Goal: Information Seeking & Learning: Learn about a topic

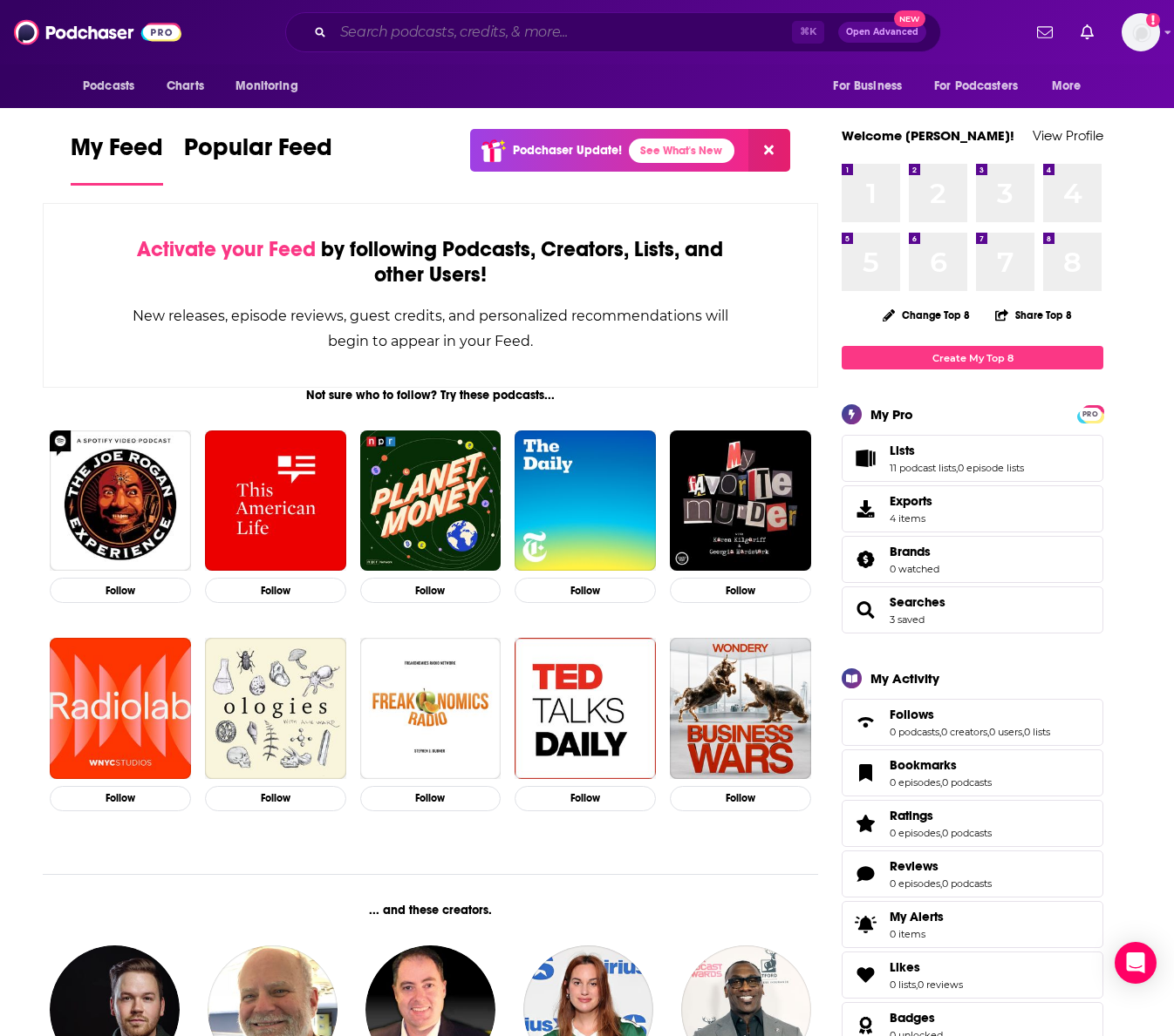
click at [606, 30] on input "Search podcasts, credits, & more..." at bounding box center [562, 32] width 459 height 28
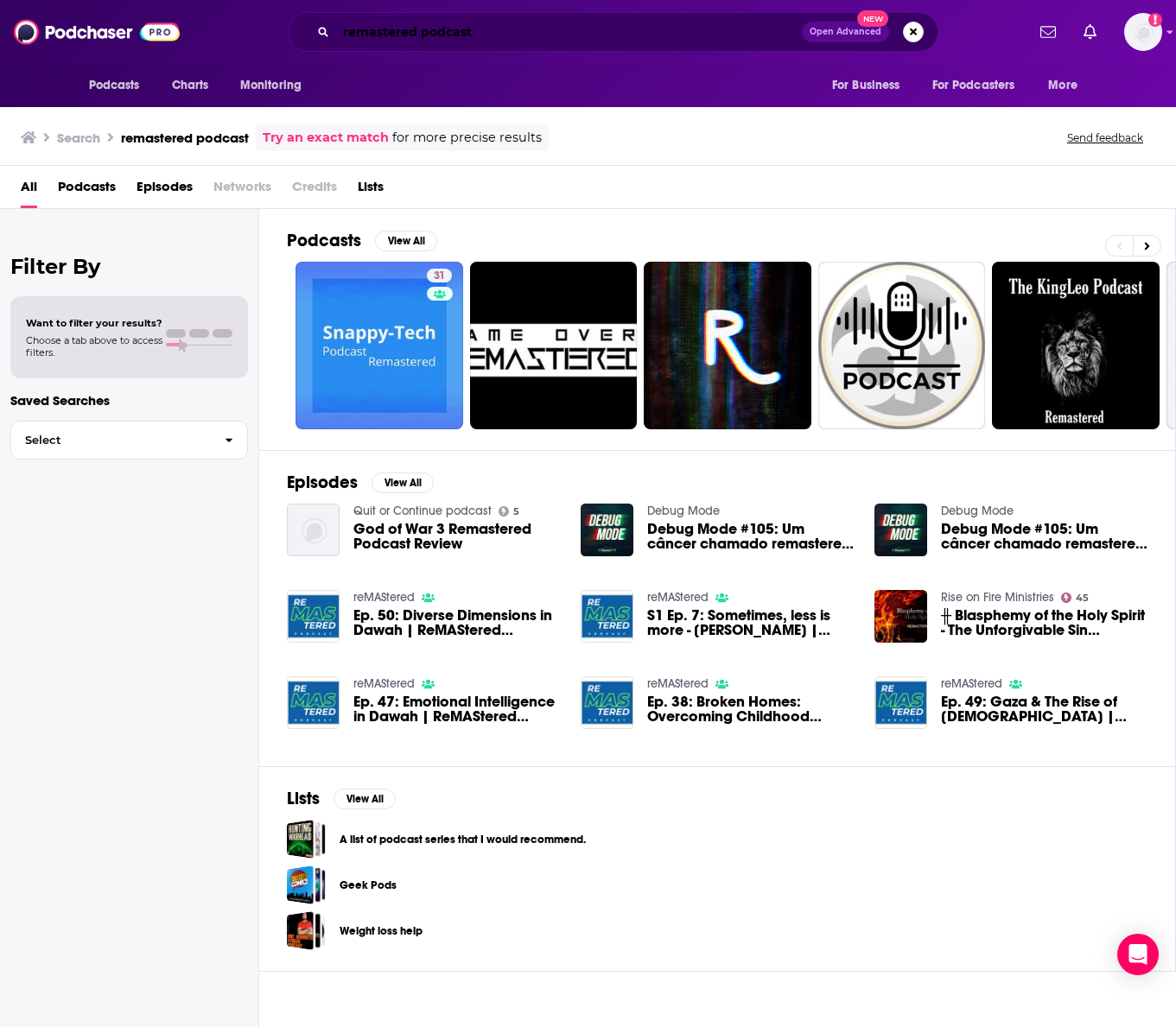
click at [592, 35] on input "remastered podcast" at bounding box center [569, 32] width 466 height 28
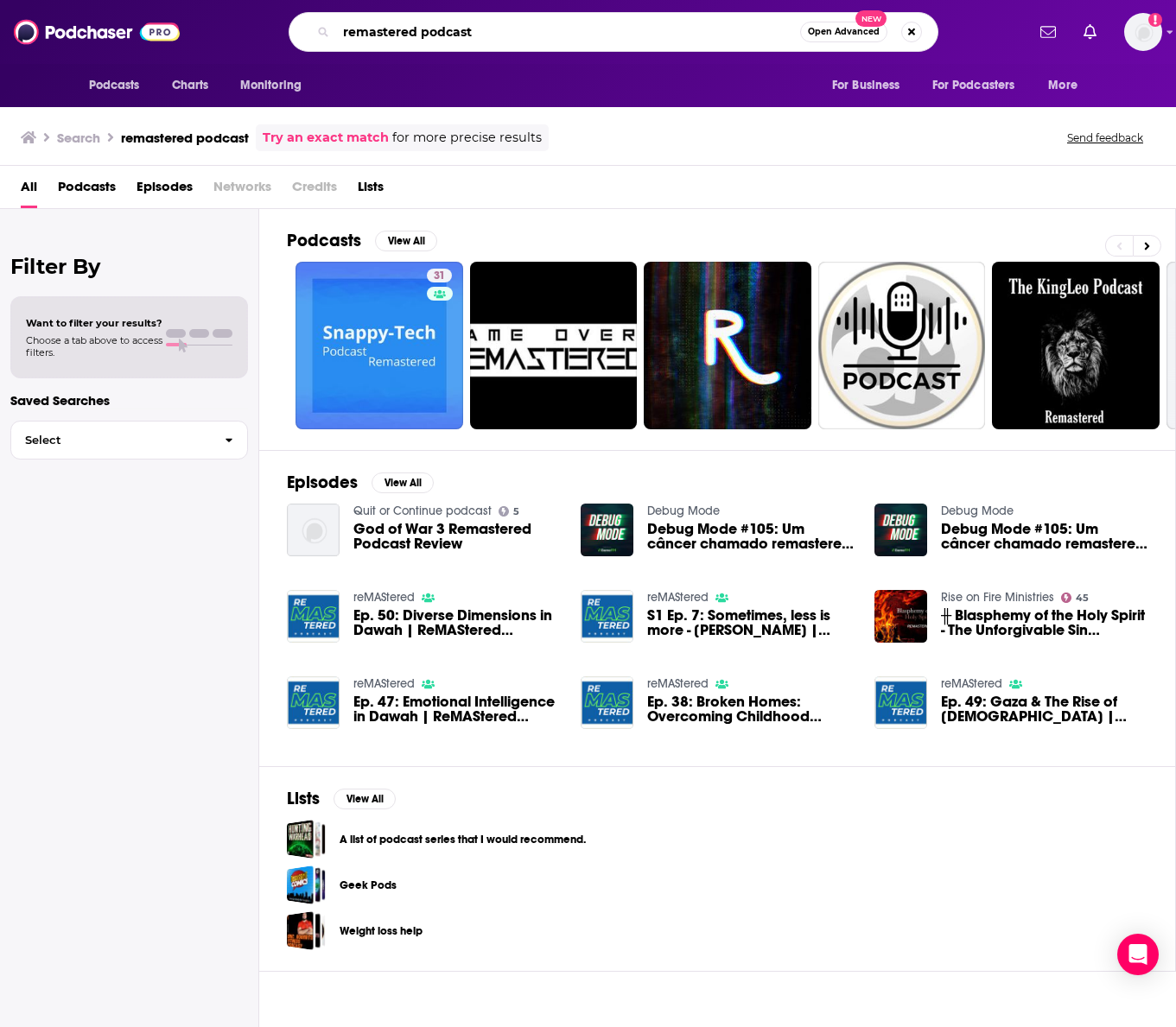
drag, startPoint x: 597, startPoint y: 31, endPoint x: 319, endPoint y: 25, distance: 278.1
click at [319, 25] on div "remastered podcast Open Advanced New" at bounding box center [614, 32] width 650 height 40
type input "[DEMOGRAPHIC_DATA]"
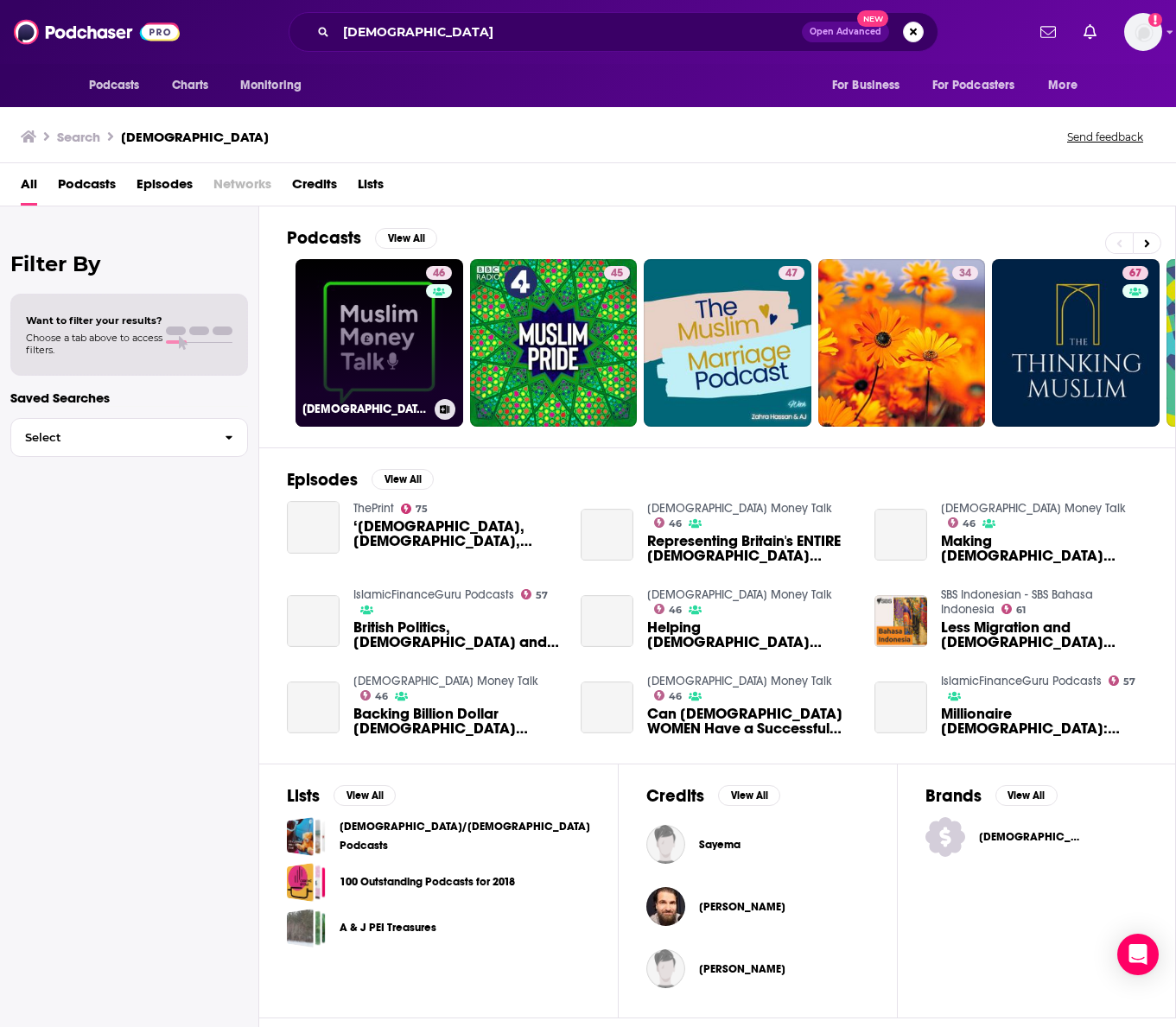
click at [418, 353] on link "46 [DEMOGRAPHIC_DATA] Money Talk" at bounding box center [379, 344] width 168 height 168
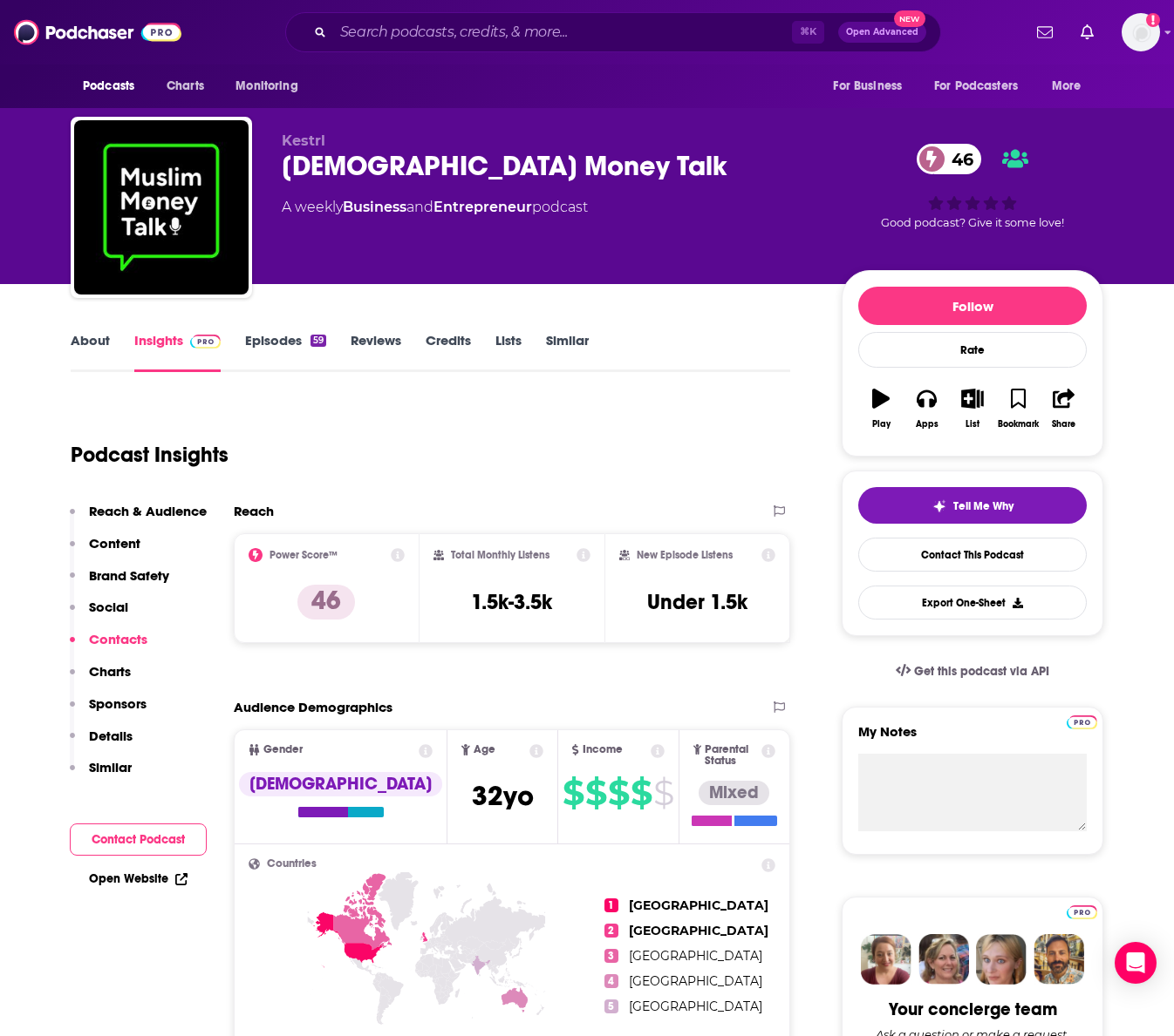
click at [92, 335] on link "About" at bounding box center [90, 352] width 40 height 40
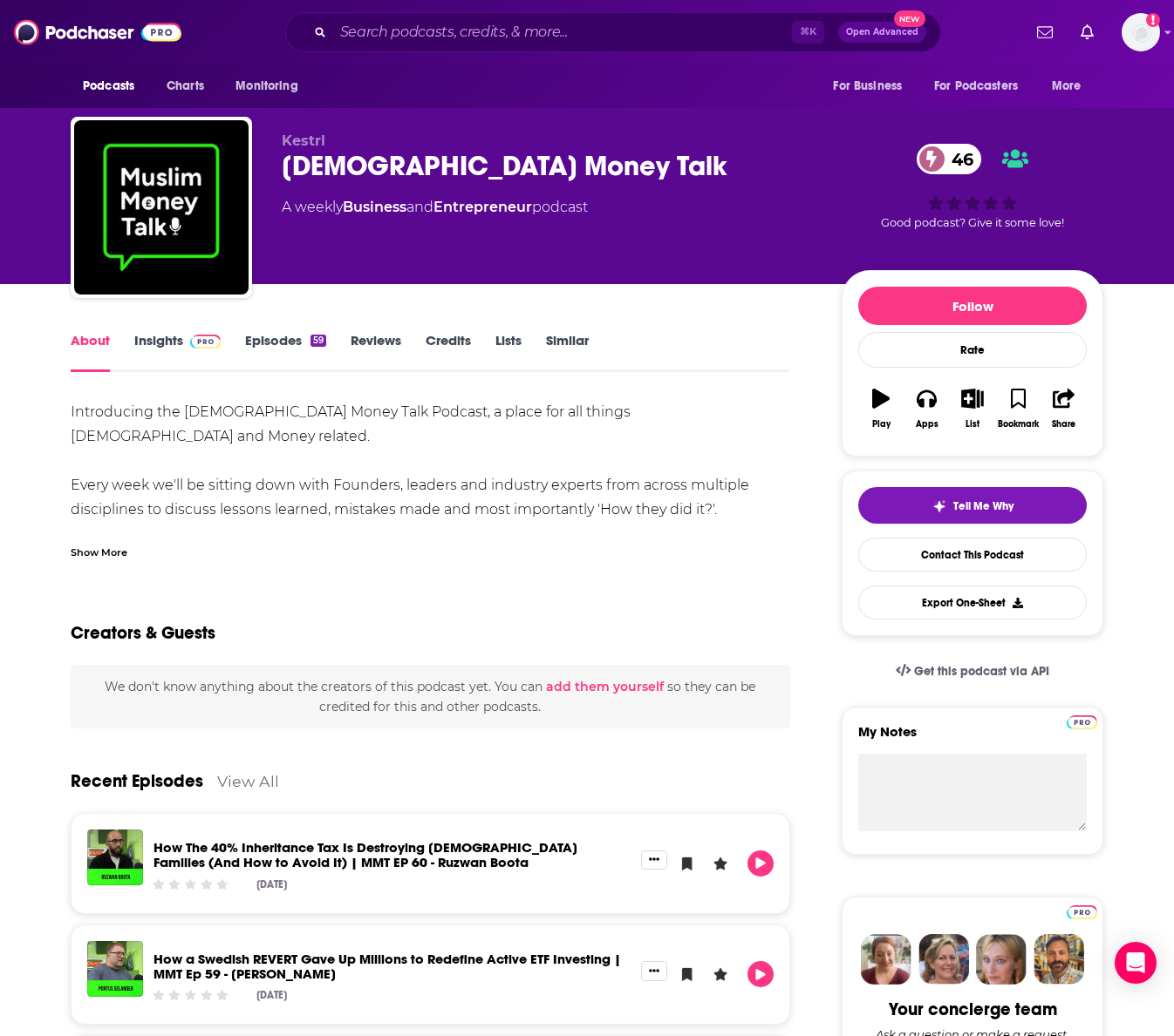
click at [161, 339] on link "Insights" at bounding box center [178, 352] width 87 height 40
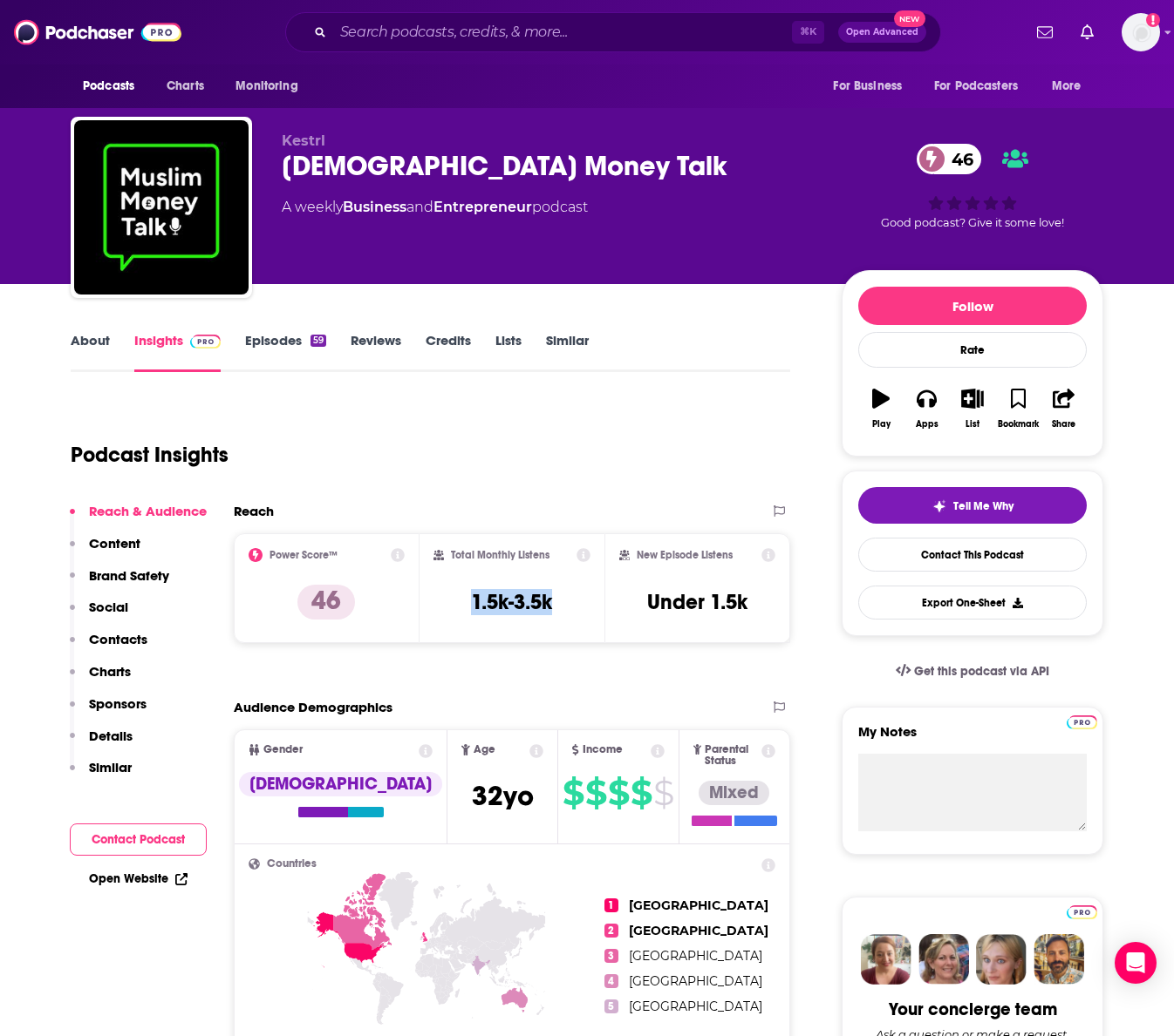
drag, startPoint x: 566, startPoint y: 604, endPoint x: 467, endPoint y: 614, distance: 99.5
click at [467, 614] on div "Total Monthly Listens 1.5k-3.5k" at bounding box center [512, 588] width 157 height 80
copy h3 "1.5k-3.5k"
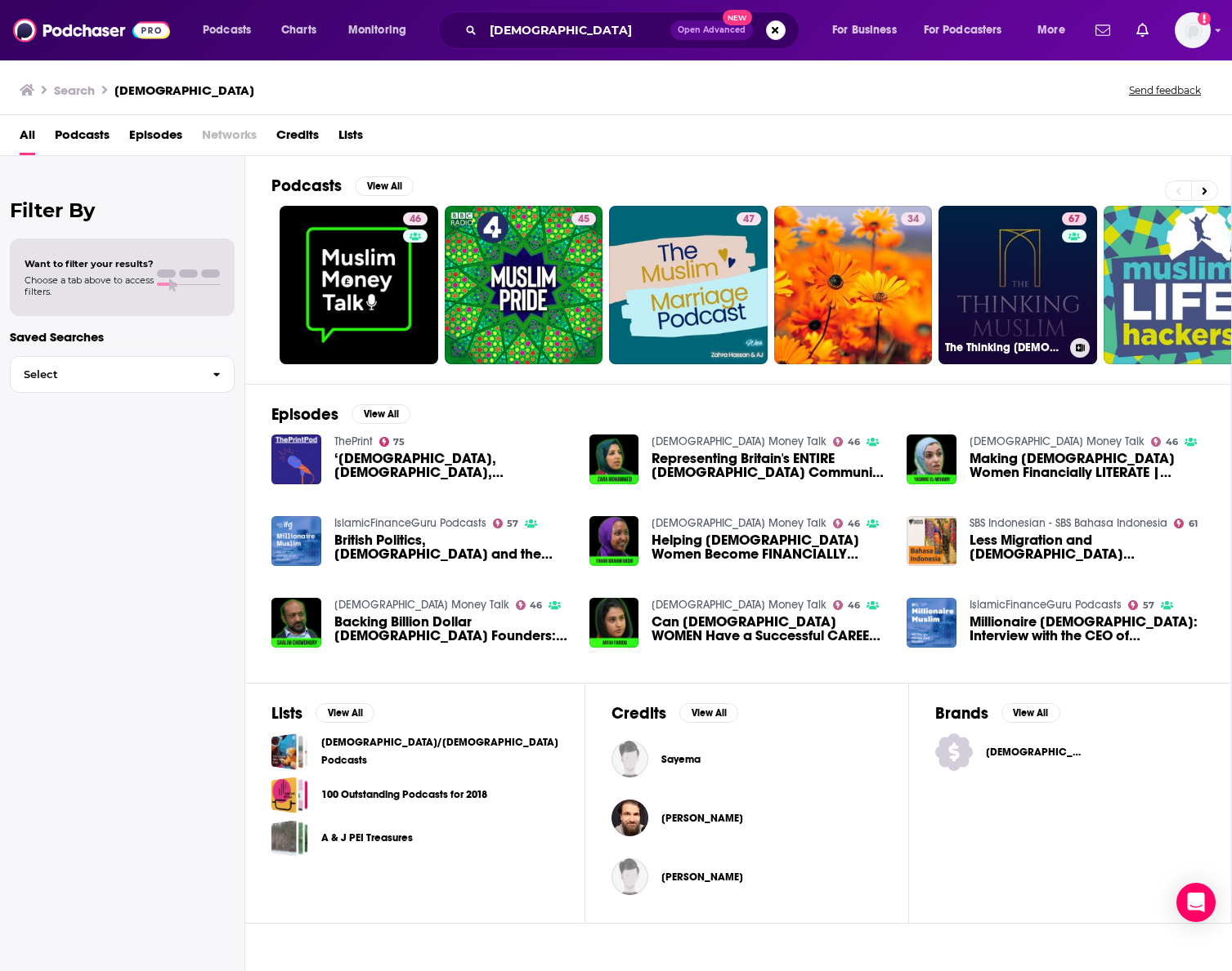
click at [1020, 283] on link "67 The Thinking [DEMOGRAPHIC_DATA]" at bounding box center [1017, 285] width 159 height 159
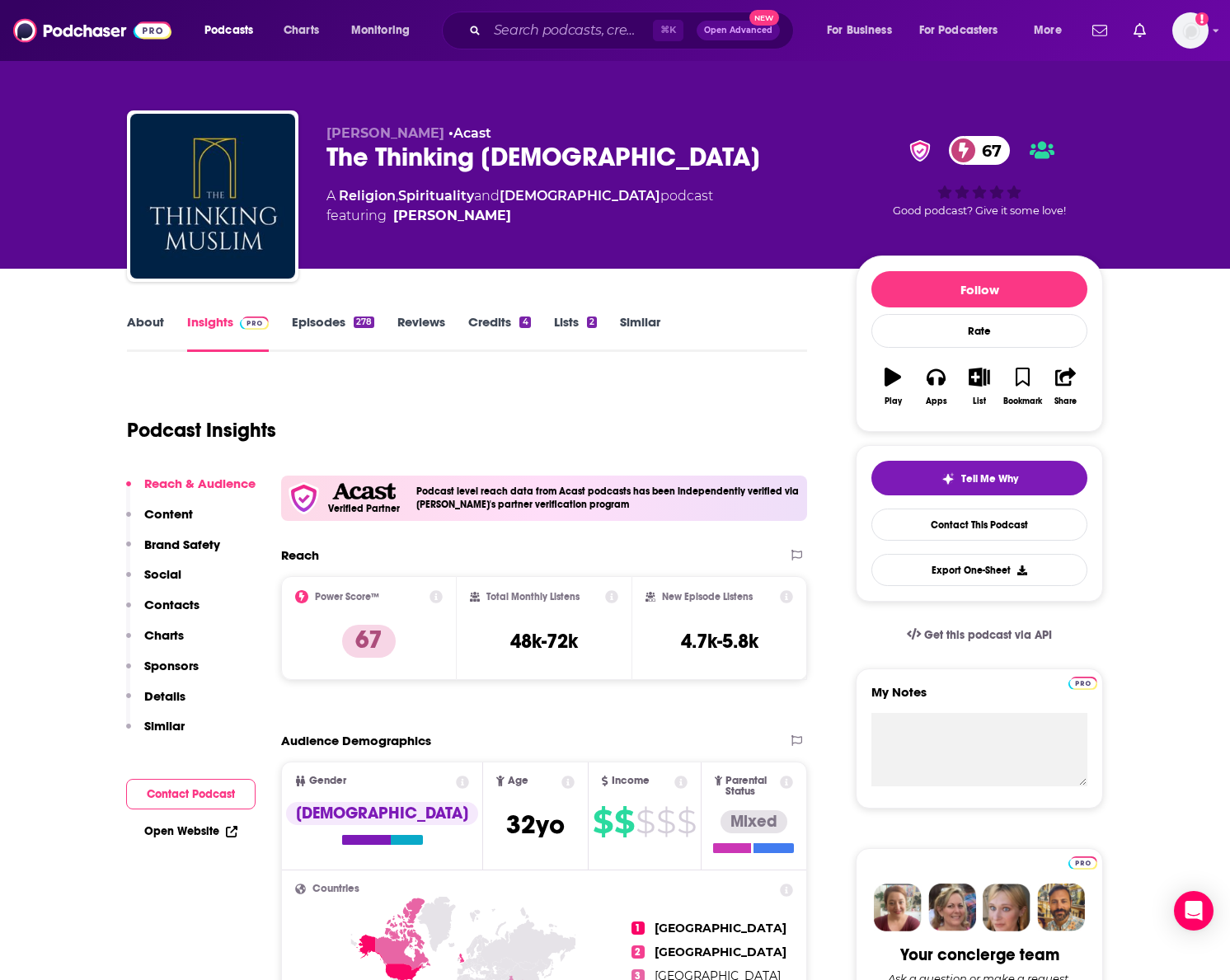
click at [149, 321] on link "About" at bounding box center [146, 333] width 37 height 38
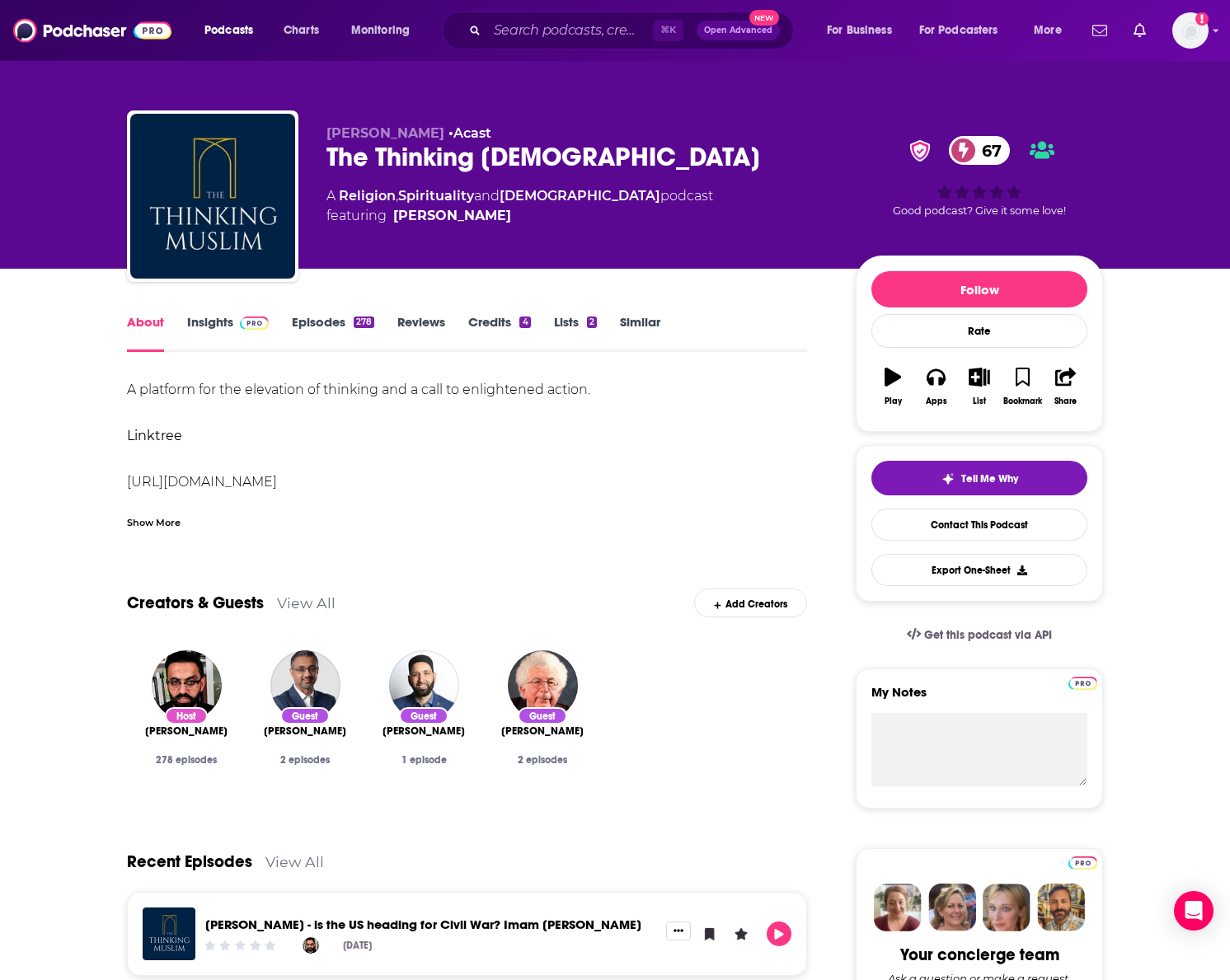
click at [193, 314] on link "Insights" at bounding box center [228, 333] width 82 height 38
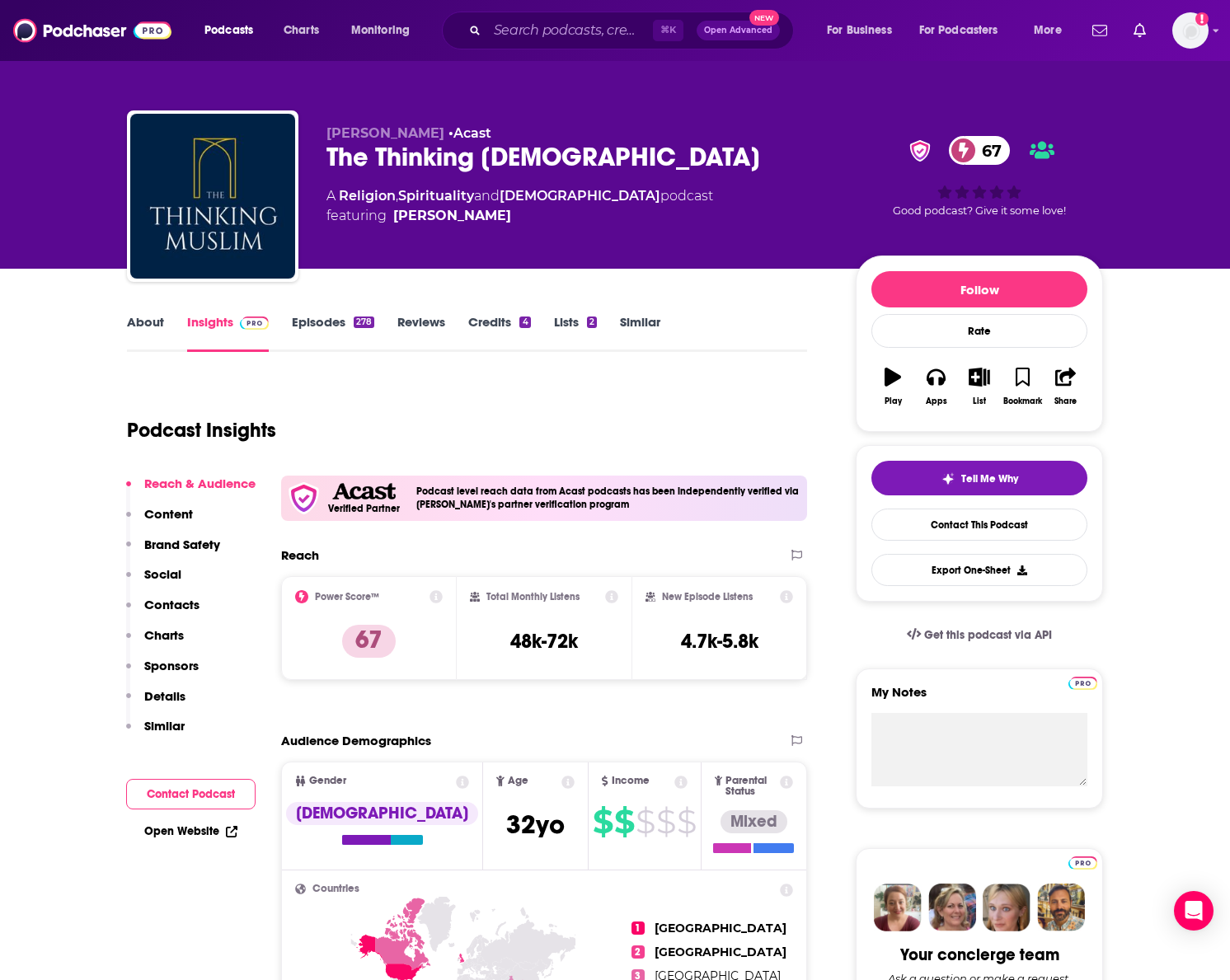
click at [615, 662] on div "Total Monthly Listens 48k-72k" at bounding box center [543, 628] width 149 height 76
drag, startPoint x: 509, startPoint y: 646, endPoint x: 472, endPoint y: 641, distance: 37.3
click at [472, 641] on div "Total Monthly Listens 48k-72k" at bounding box center [543, 628] width 149 height 76
copy h3 "48k-72k"
click at [500, 217] on link "[PERSON_NAME]" at bounding box center [452, 216] width 118 height 20
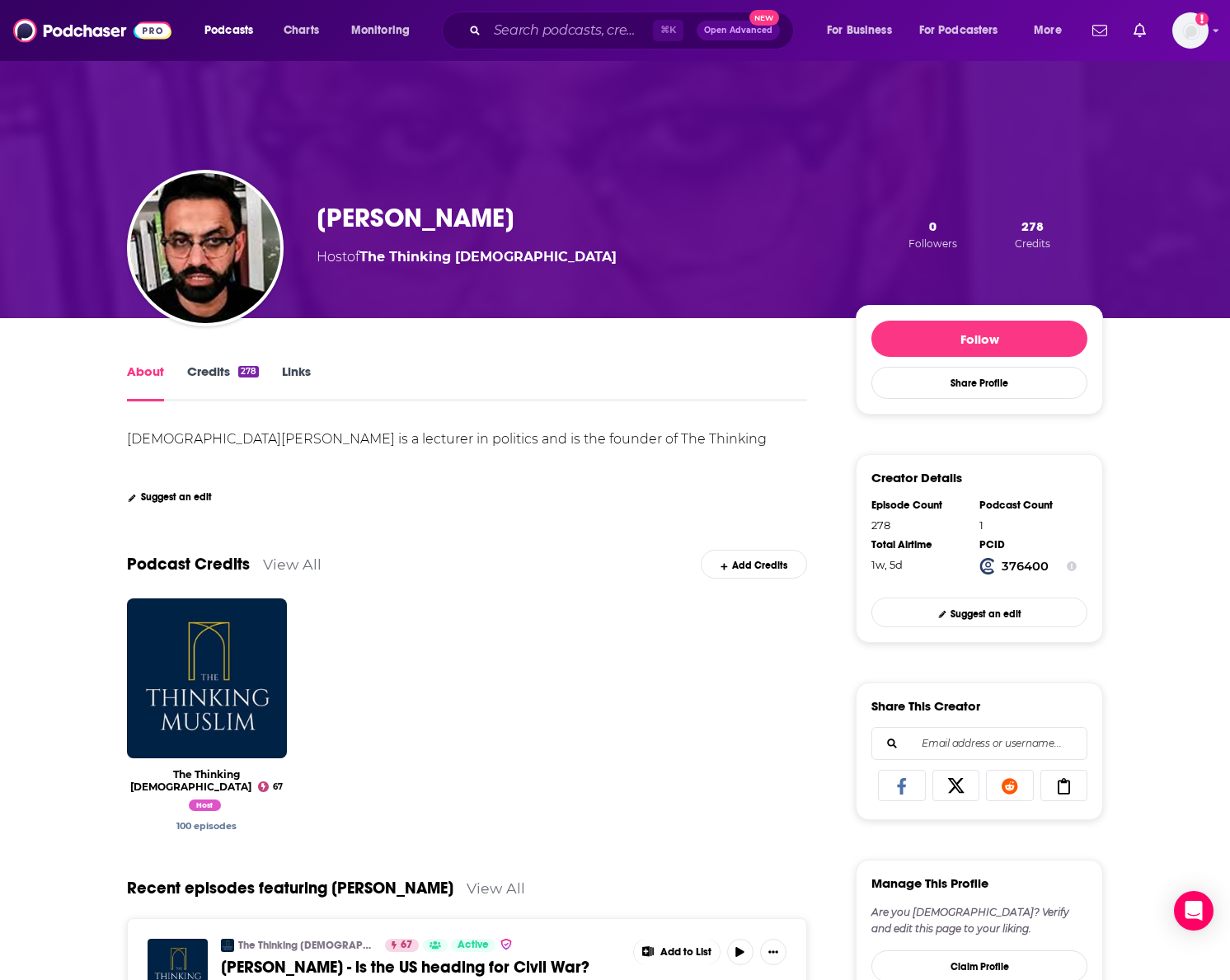
drag, startPoint x: 549, startPoint y: 219, endPoint x: 323, endPoint y: 208, distance: 226.3
click at [323, 208] on div "[PERSON_NAME] Host of The Thinking [DEMOGRAPHIC_DATA] 0 Followers 278 Credits" at bounding box center [709, 234] width 786 height 65
copy h1 "[PERSON_NAME]"
